Goal: Task Accomplishment & Management: Manage account settings

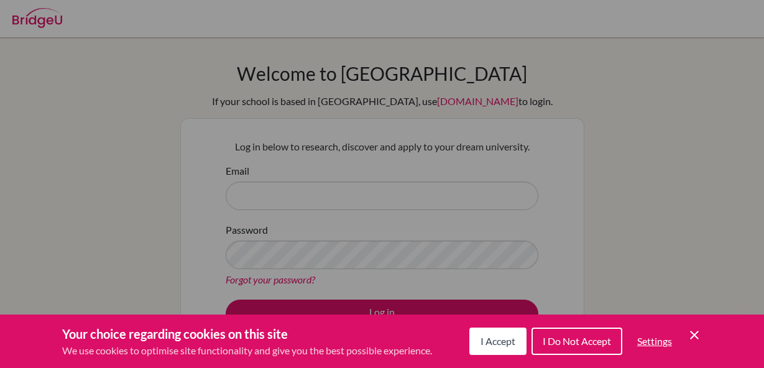
click at [593, 339] on span "I Do Not Accept" at bounding box center [576, 341] width 68 height 12
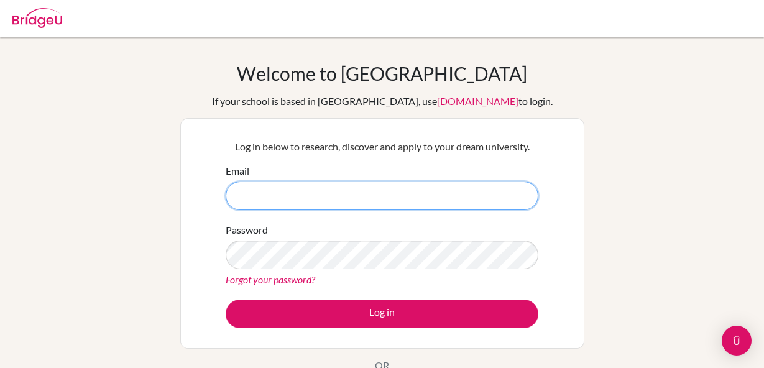
click at [486, 189] on input "Email" at bounding box center [382, 195] width 313 height 29
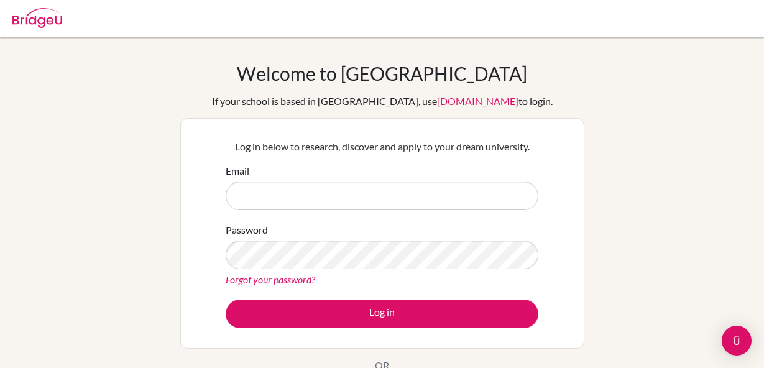
click at [478, 211] on form "Email Password Forgot your password? Log in" at bounding box center [382, 245] width 313 height 165
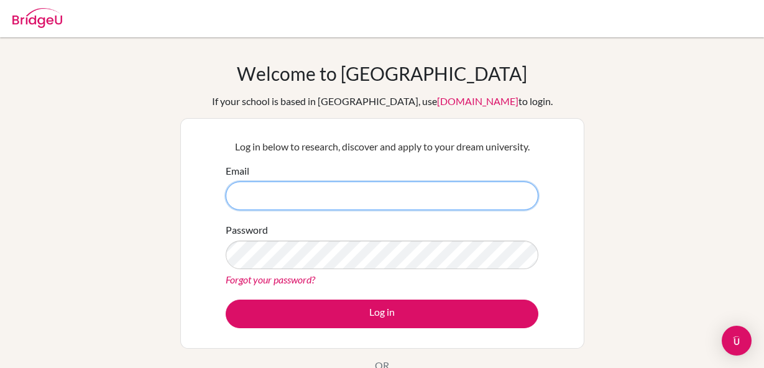
click at [478, 194] on input "Email" at bounding box center [382, 195] width 313 height 29
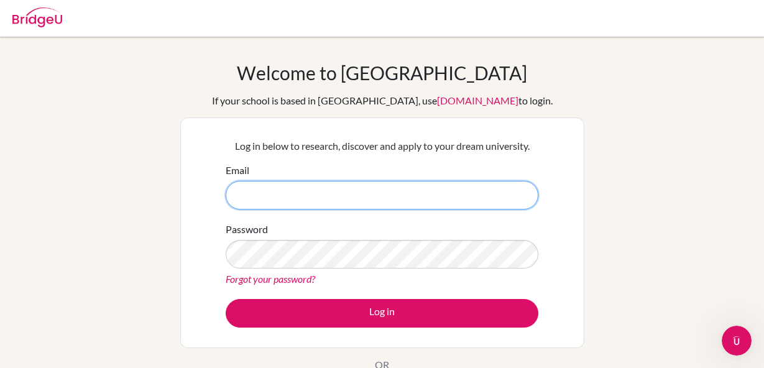
click at [418, 202] on input "Email" at bounding box center [382, 195] width 313 height 29
click at [366, 204] on input "Email" at bounding box center [382, 195] width 313 height 29
drag, startPoint x: 366, startPoint y: 204, endPoint x: 342, endPoint y: 199, distance: 24.7
click at [342, 199] on input "Email" at bounding box center [382, 195] width 313 height 29
click at [251, 196] on input "Email" at bounding box center [382, 195] width 313 height 29
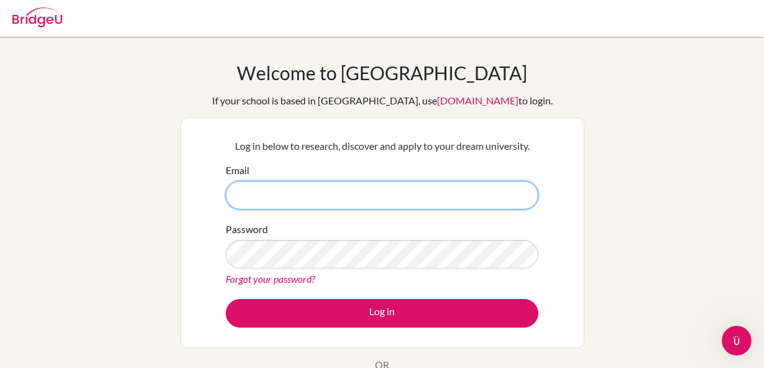
click at [384, 192] on input "Email" at bounding box center [382, 195] width 313 height 29
click at [290, 193] on input "nathalia.aguilar@gmail.com" at bounding box center [382, 195] width 313 height 29
type input "nathalia.aguilar29@gmail.com"
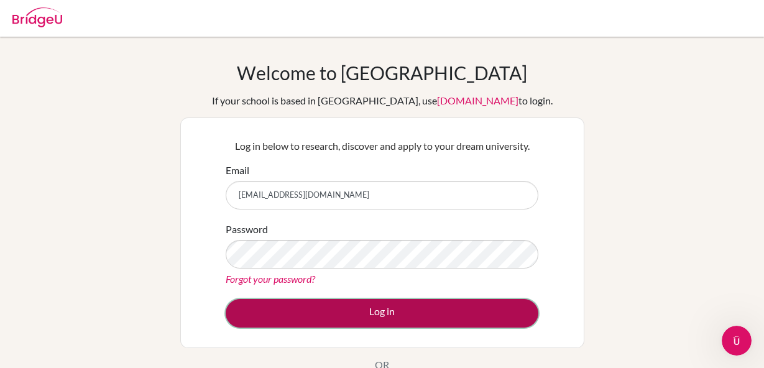
click at [419, 306] on button "Log in" at bounding box center [382, 313] width 313 height 29
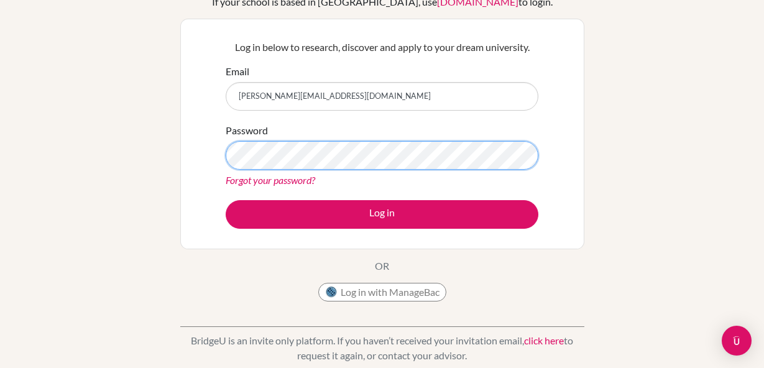
scroll to position [100, 0]
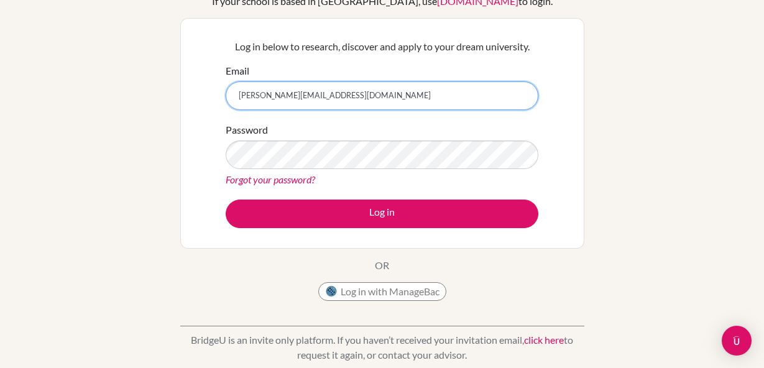
drag, startPoint x: 345, startPoint y: 98, endPoint x: 216, endPoint y: 98, distance: 128.6
click at [216, 98] on div "Log in below to research, discover and apply to your dream university. Email [P…" at bounding box center [382, 133] width 404 height 231
paste input "corte transversal de raíz con xilema en estrella y floema alrededor."
drag, startPoint x: 496, startPoint y: 89, endPoint x: 153, endPoint y: 83, distance: 343.0
click at [153, 83] on div "Welcome to BridgeU If your school is based in China, use app.bridge-u.com.cn to…" at bounding box center [382, 165] width 764 height 406
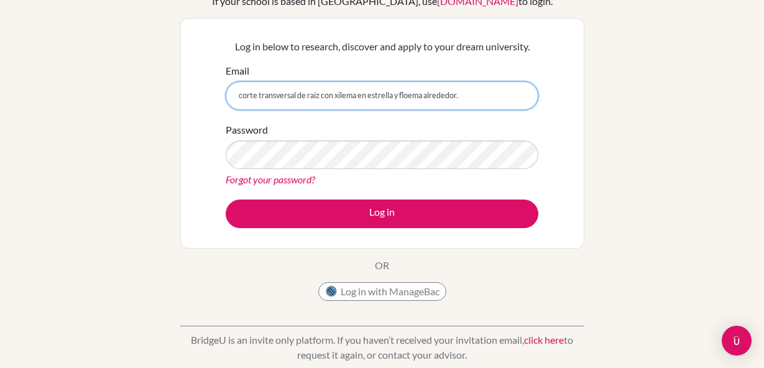
drag, startPoint x: 498, startPoint y: 106, endPoint x: 177, endPoint y: 106, distance: 321.2
click at [177, 106] on div "Welcome to BridgeU If your school is based in China, use app.bridge-u.com.cn to…" at bounding box center [382, 165] width 764 height 406
type input "c"
paste input "aq0501@lafloresta.edu.sv"
type input "aq0501@lafloresta.edu.sv"
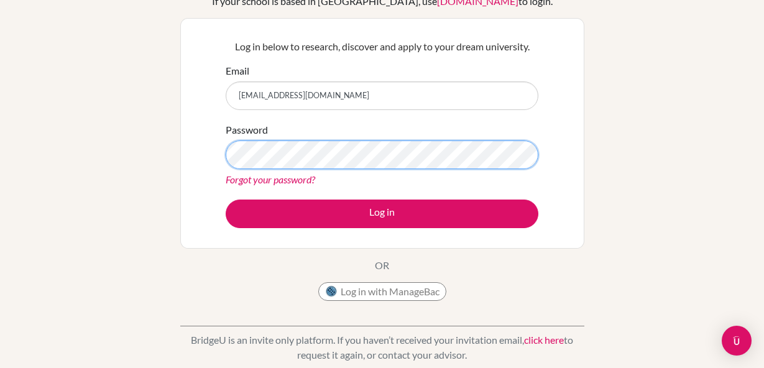
click at [226, 199] on button "Log in" at bounding box center [382, 213] width 313 height 29
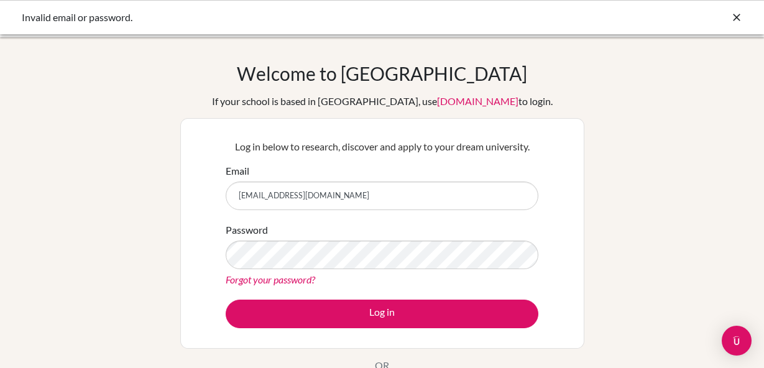
drag, startPoint x: 414, startPoint y: 198, endPoint x: 221, endPoint y: 196, distance: 192.6
click at [221, 196] on div "Log in below to research, discover and apply to your dream university. Email aq…" at bounding box center [382, 233] width 328 height 204
type input "[EMAIL_ADDRESS][DOMAIN_NAME]"
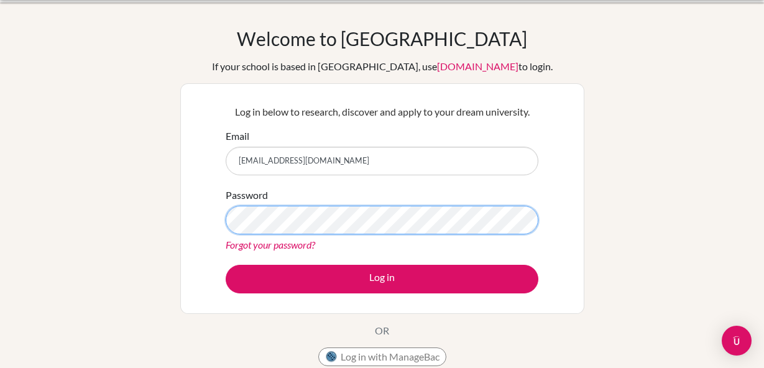
scroll to position [36, 0]
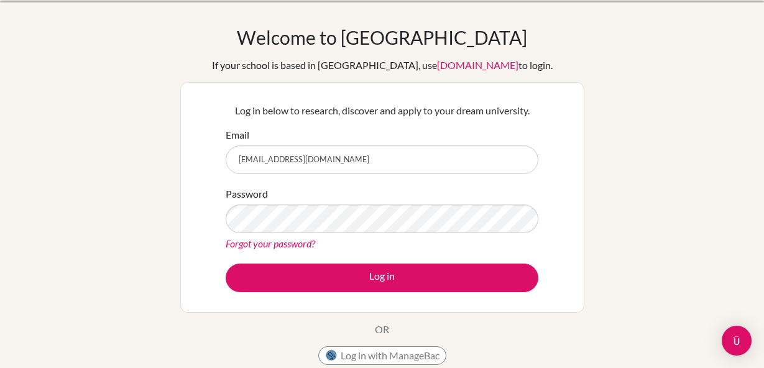
click at [253, 244] on link "Forgot your password?" at bounding box center [270, 243] width 89 height 12
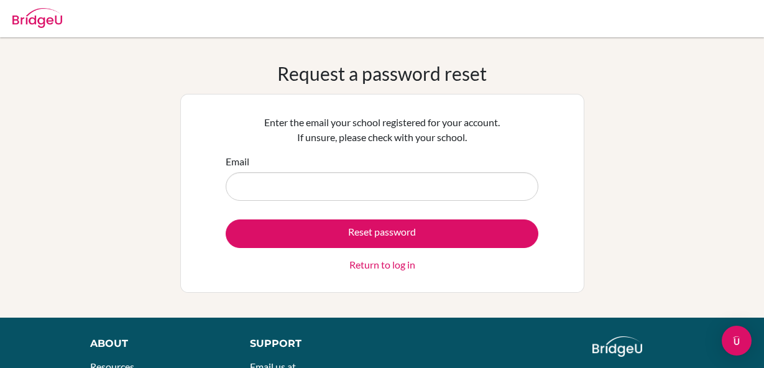
click at [282, 192] on input "Email" at bounding box center [382, 186] width 313 height 29
type input "[PERSON_NAME][EMAIL_ADDRESS][DOMAIN_NAME]"
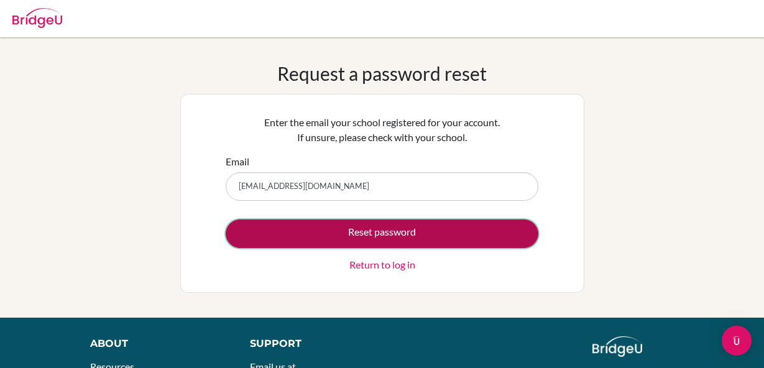
click at [394, 231] on button "Reset password" at bounding box center [382, 233] width 313 height 29
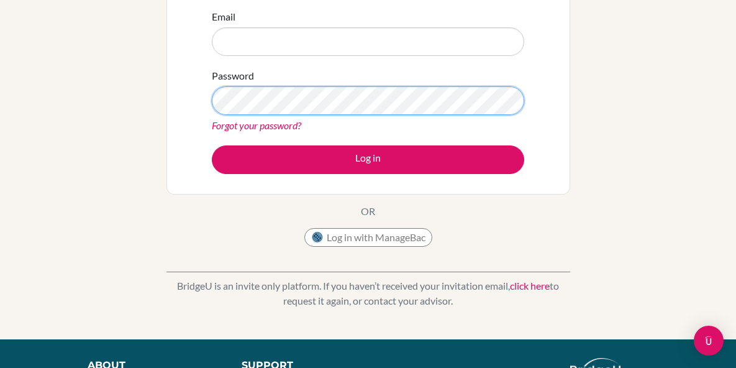
scroll to position [341, 0]
